Goal: Transaction & Acquisition: Obtain resource

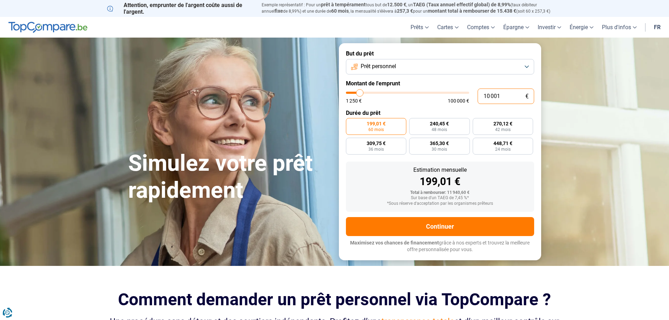
click at [501, 95] on input "10 001" at bounding box center [505, 95] width 57 height 15
type input "1 000"
type input "1250"
type input "100"
type input "1250"
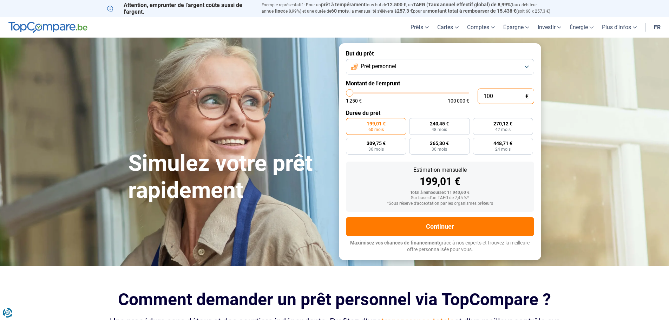
type input "10"
type input "1250"
type input "1"
type input "1250"
type input "0"
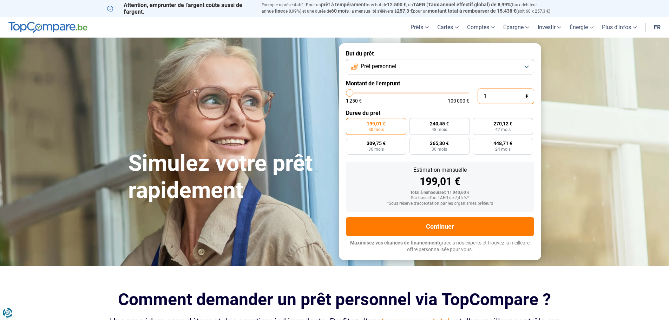
type input "1250"
type input "5"
type input "1250"
type input "50"
type input "1250"
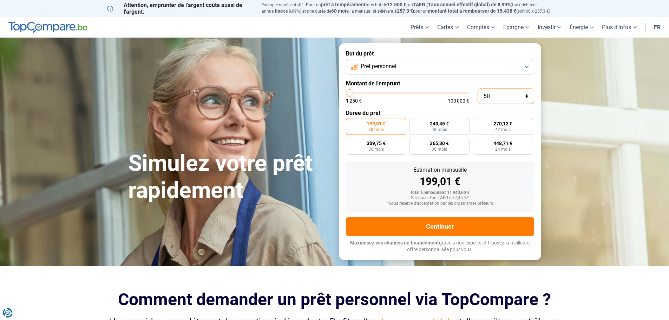
type input "500"
type input "1250"
type input "5 000"
type input "5000"
radio input "true"
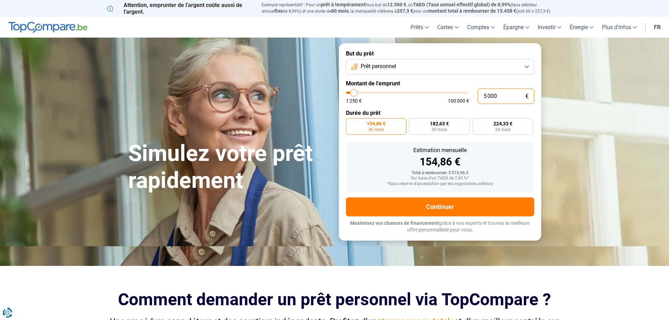
type input "5 000"
click at [376, 129] on span "36 mois" at bounding box center [375, 129] width 15 height 4
click at [350, 123] on input "154,86 € 36 mois" at bounding box center [348, 120] width 5 height 5
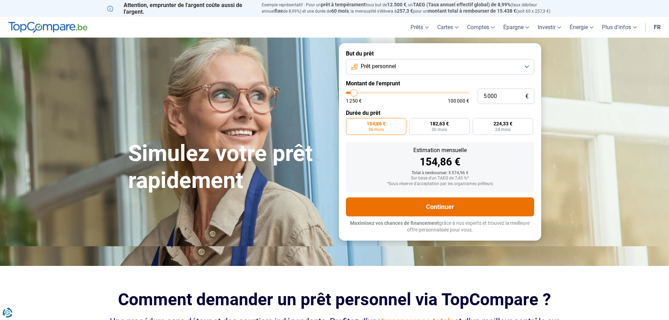
click at [436, 205] on button "Continuer" at bounding box center [440, 206] width 188 height 19
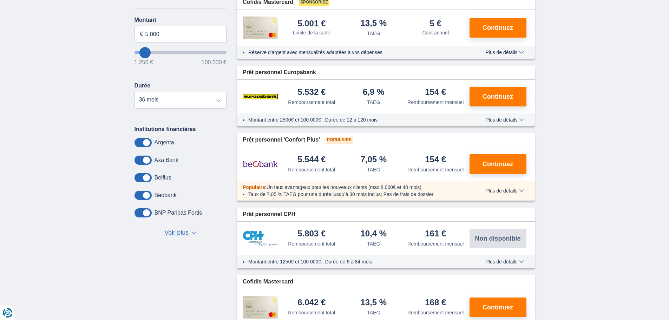
scroll to position [154, 0]
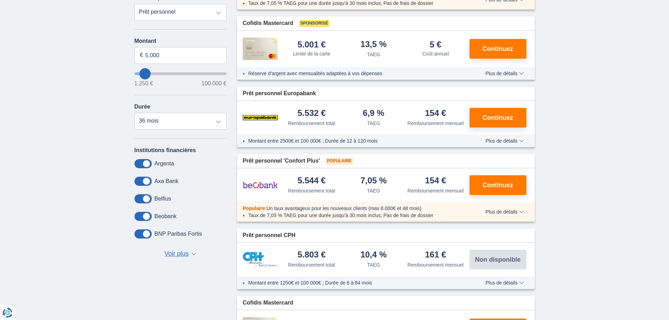
click at [617, 170] on div "× widget.non-eligible-application.title widget.non-eligible-application.text no…" at bounding box center [334, 189] width 669 height 524
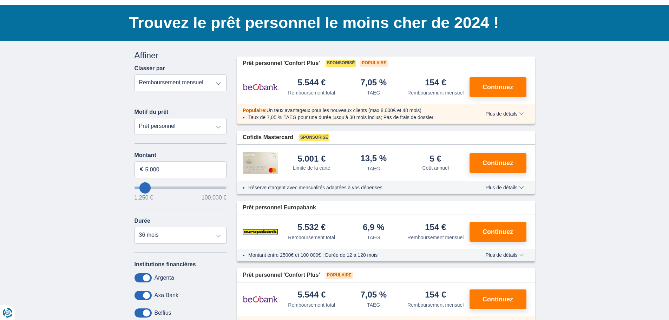
scroll to position [0, 0]
